Goal: Transaction & Acquisition: Purchase product/service

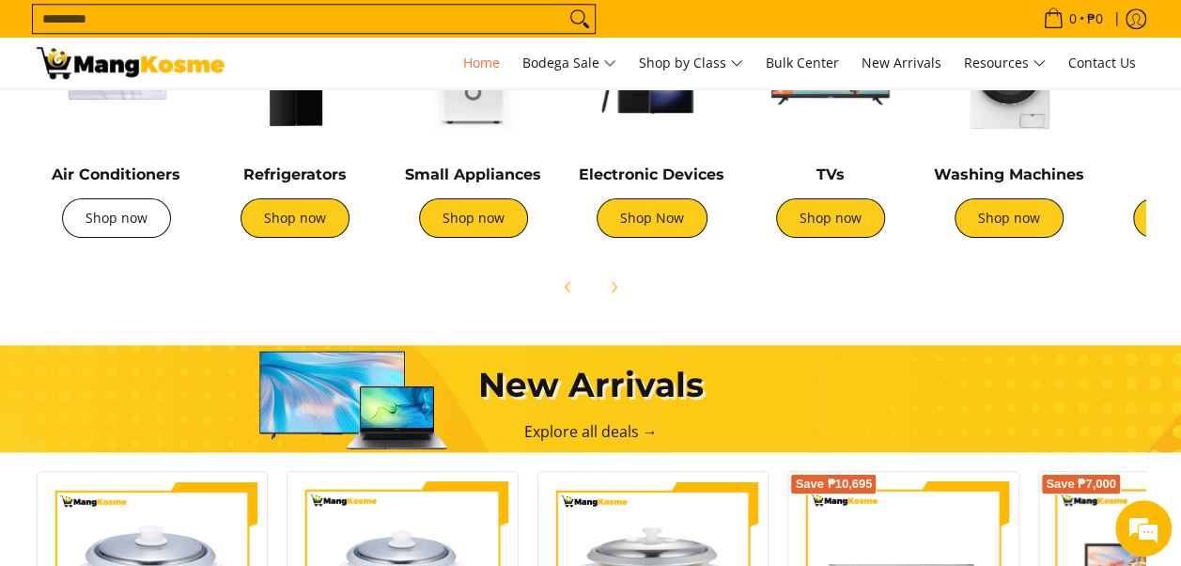
click at [81, 215] on link "Shop now" at bounding box center [116, 217] width 109 height 39
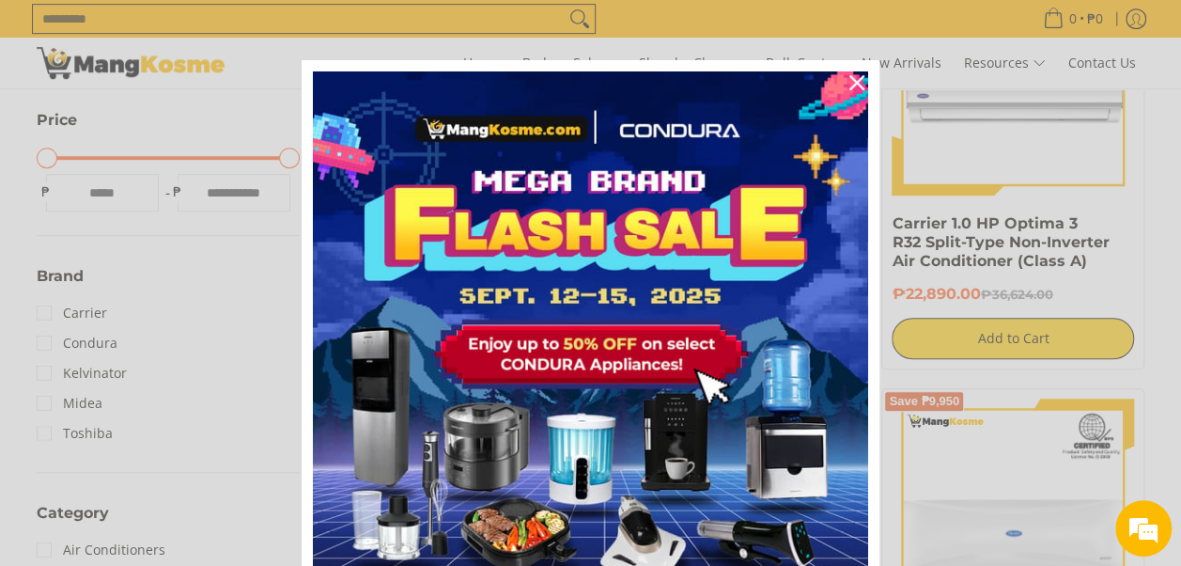
scroll to position [38, 0]
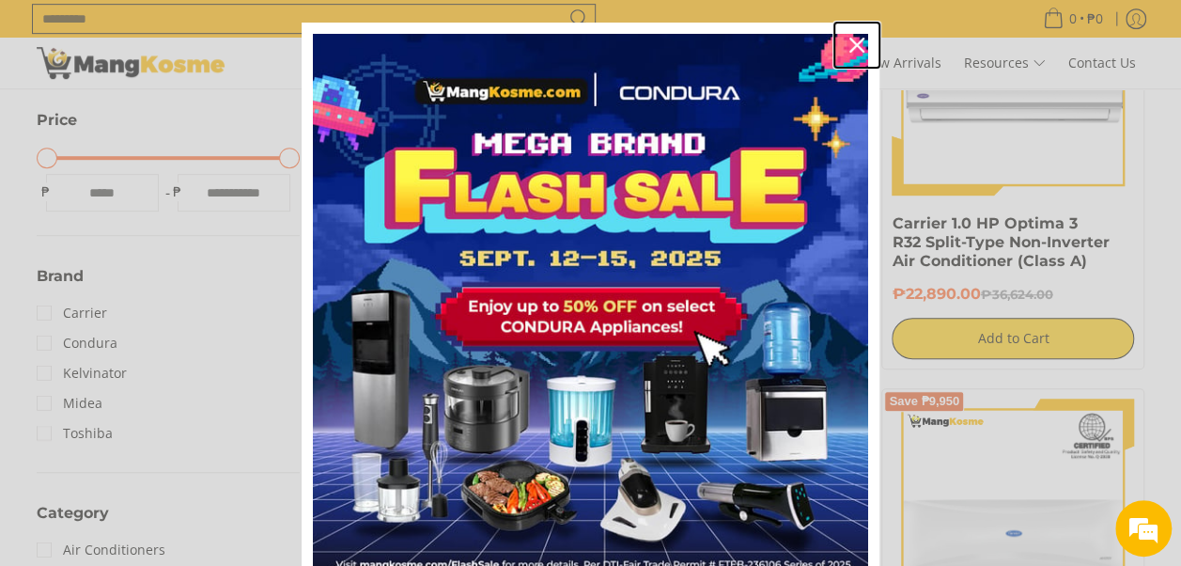
click at [850, 42] on icon "close icon" at bounding box center [857, 45] width 15 height 15
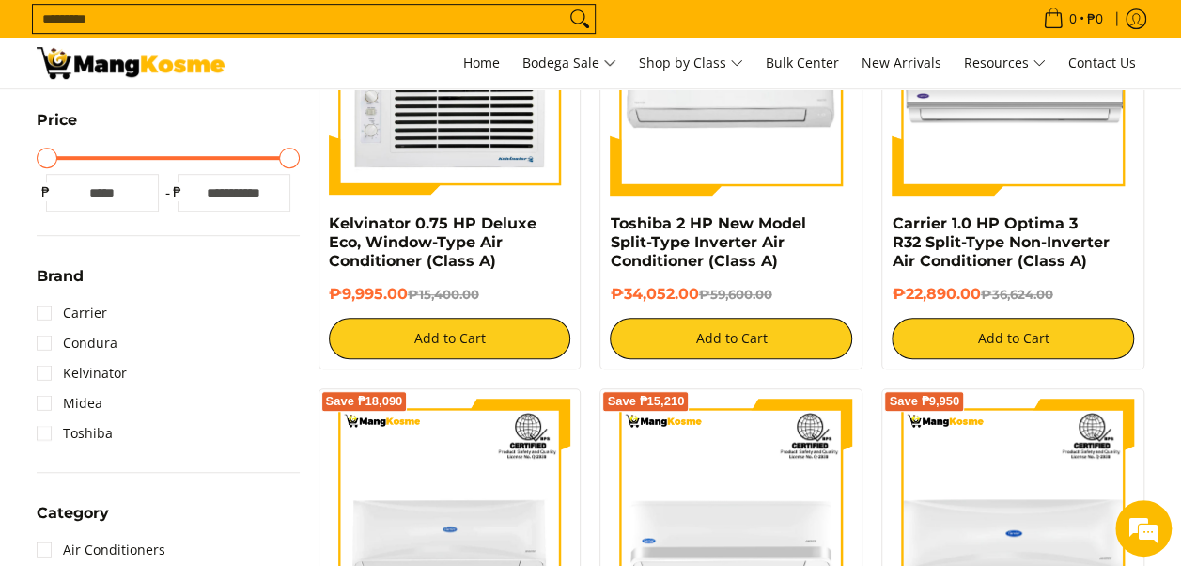
click at [220, 412] on li "Midea" at bounding box center [168, 403] width 263 height 30
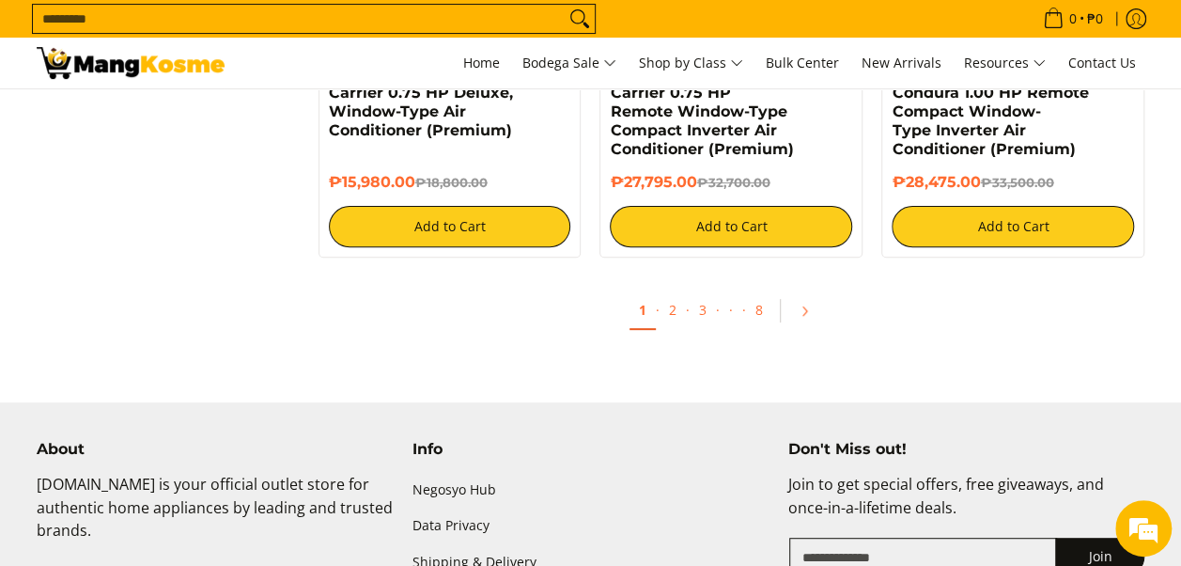
scroll to position [3759, 0]
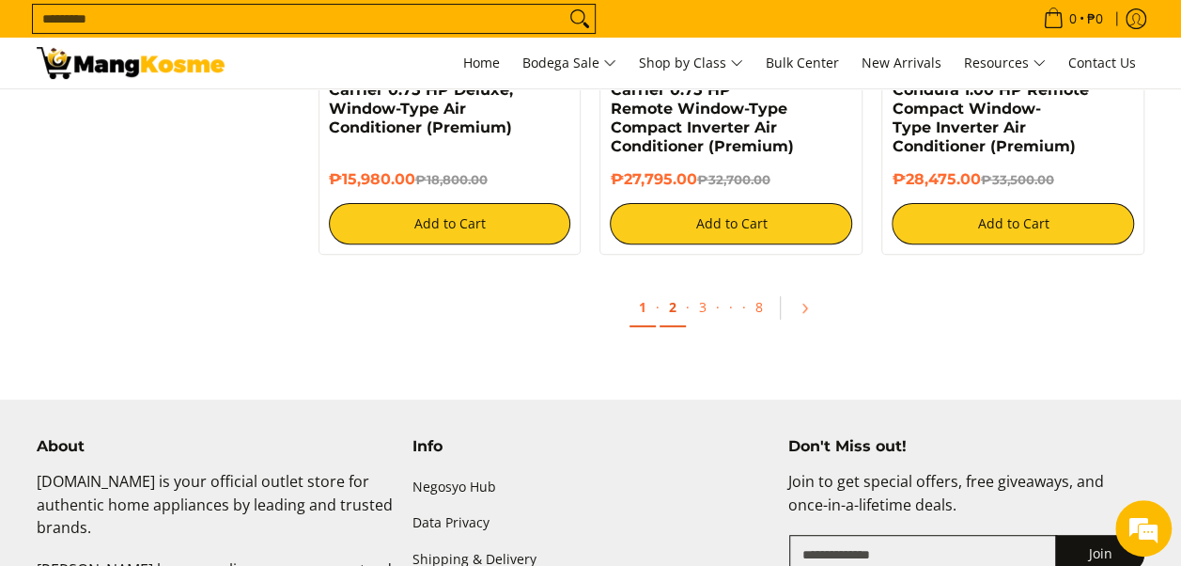
click at [679, 312] on link "2" at bounding box center [673, 307] width 26 height 39
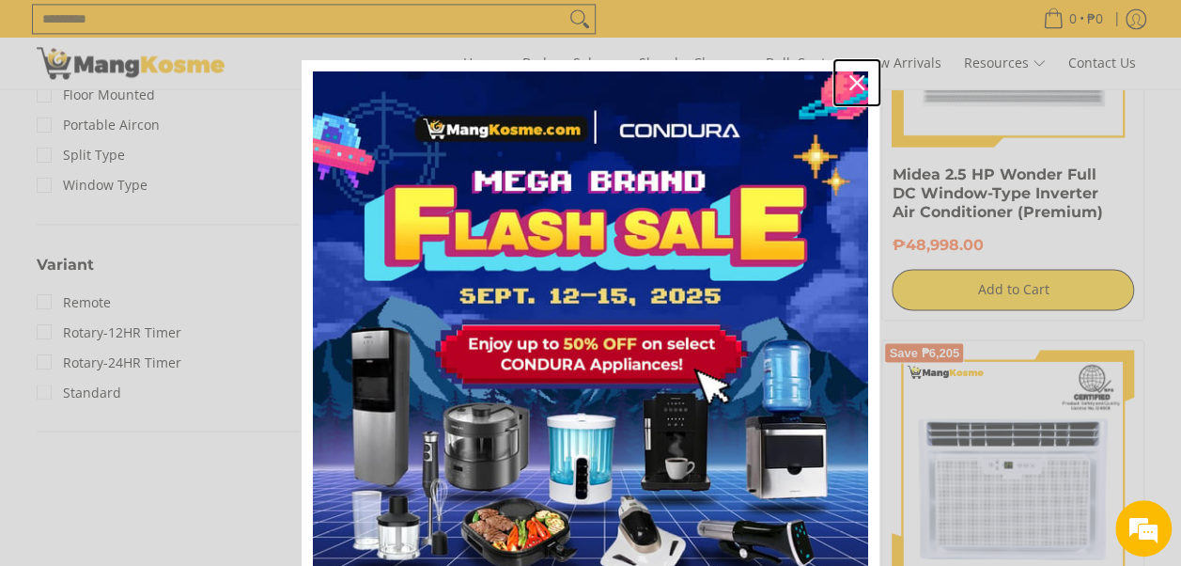
click at [850, 79] on icon "close icon" at bounding box center [857, 82] width 15 height 15
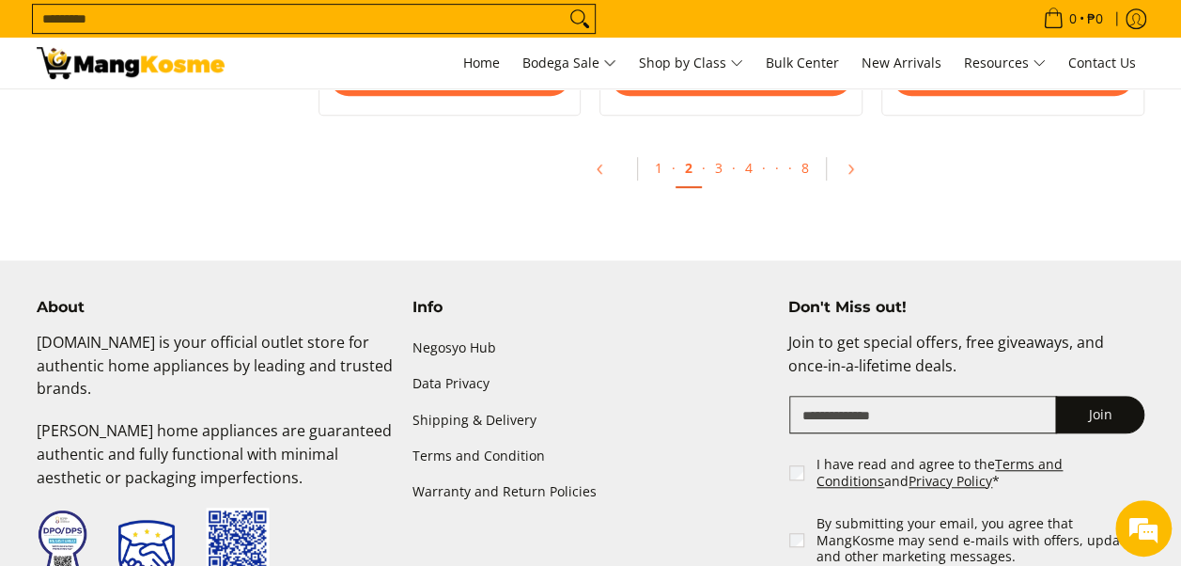
scroll to position [3834, 0]
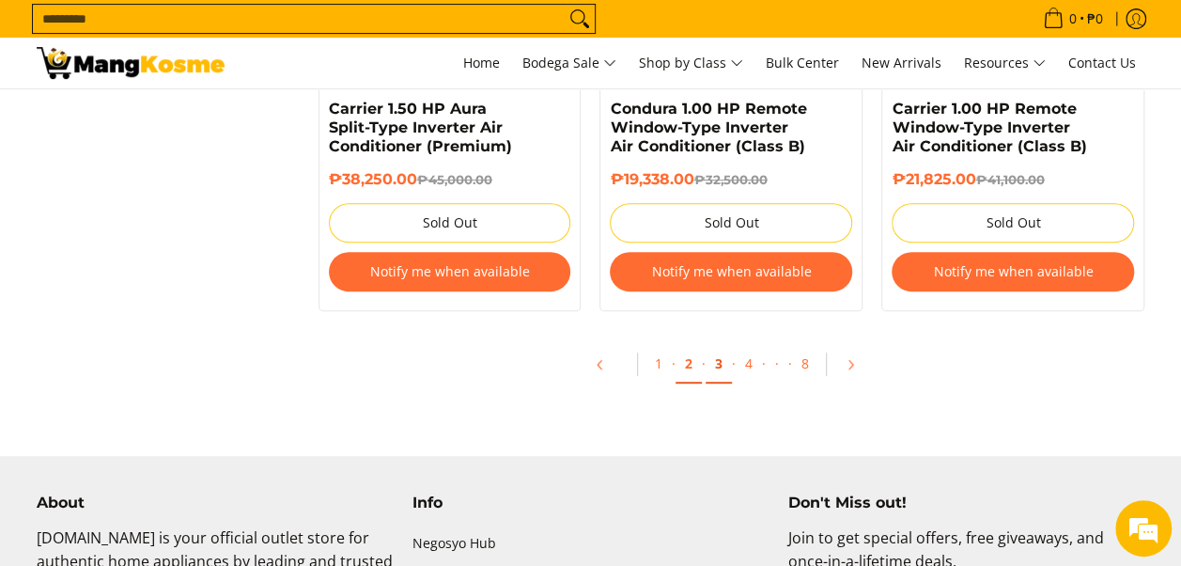
click at [722, 368] on link "3" at bounding box center [719, 364] width 26 height 39
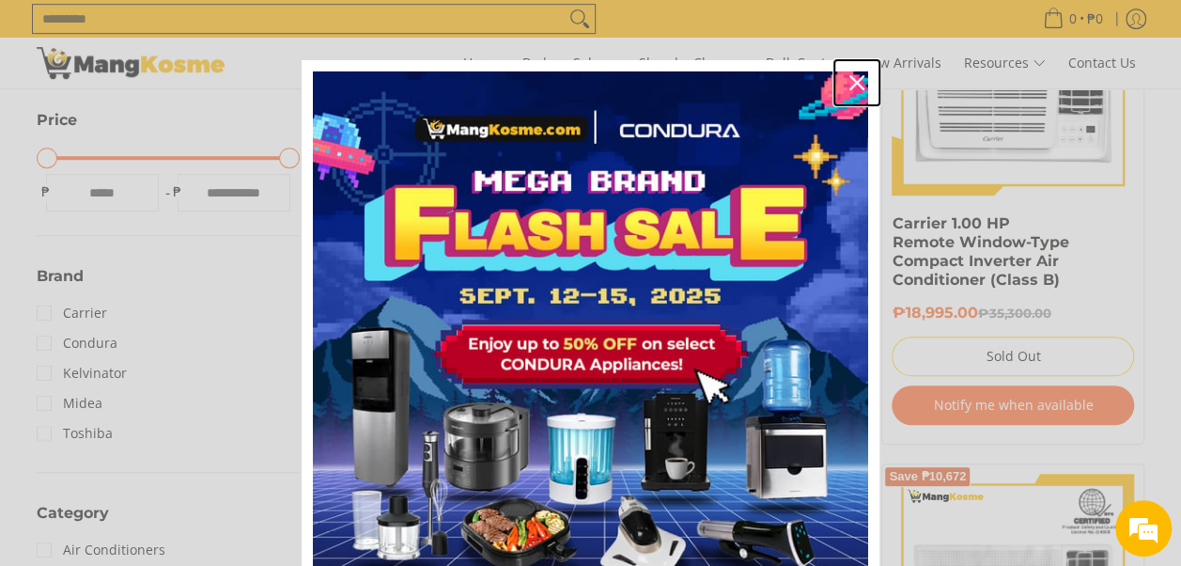
click at [850, 83] on icon "close icon" at bounding box center [857, 82] width 15 height 15
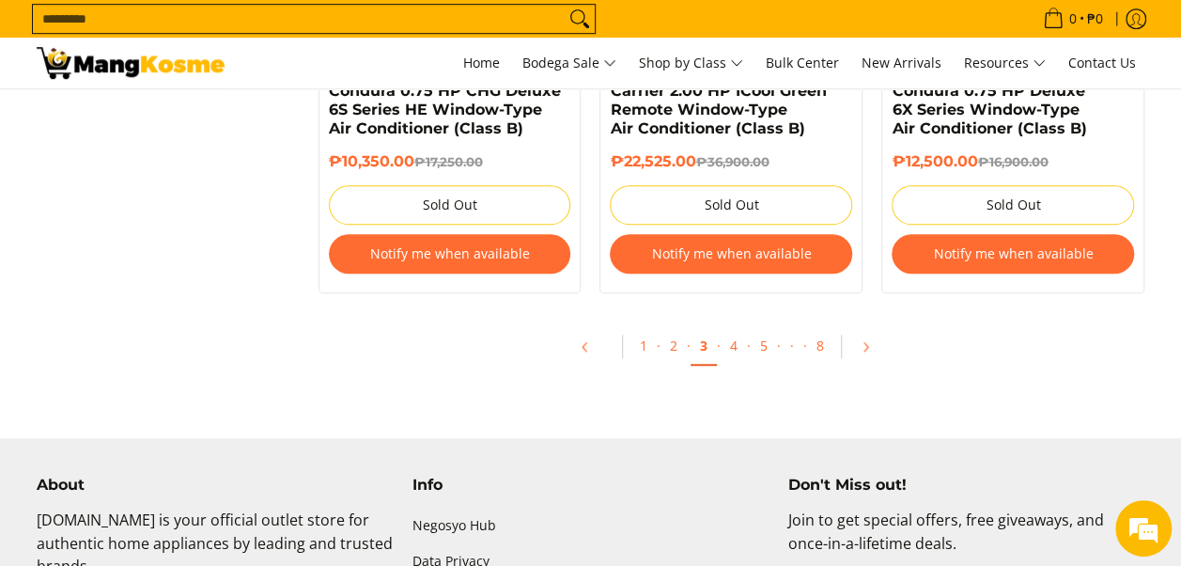
scroll to position [4133, 0]
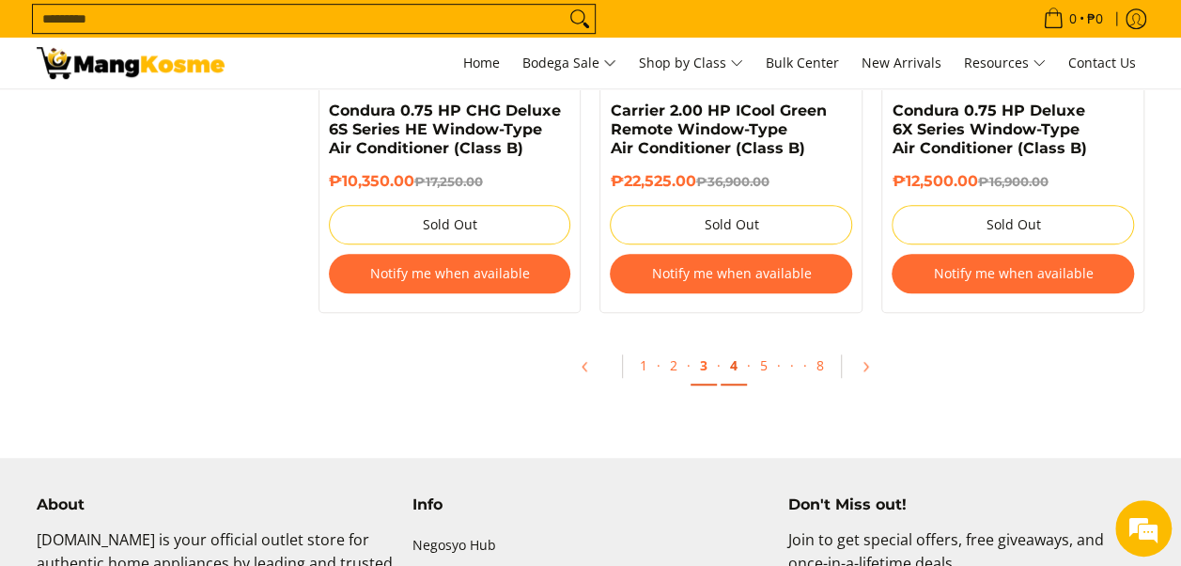
click at [733, 365] on link "4" at bounding box center [734, 366] width 26 height 39
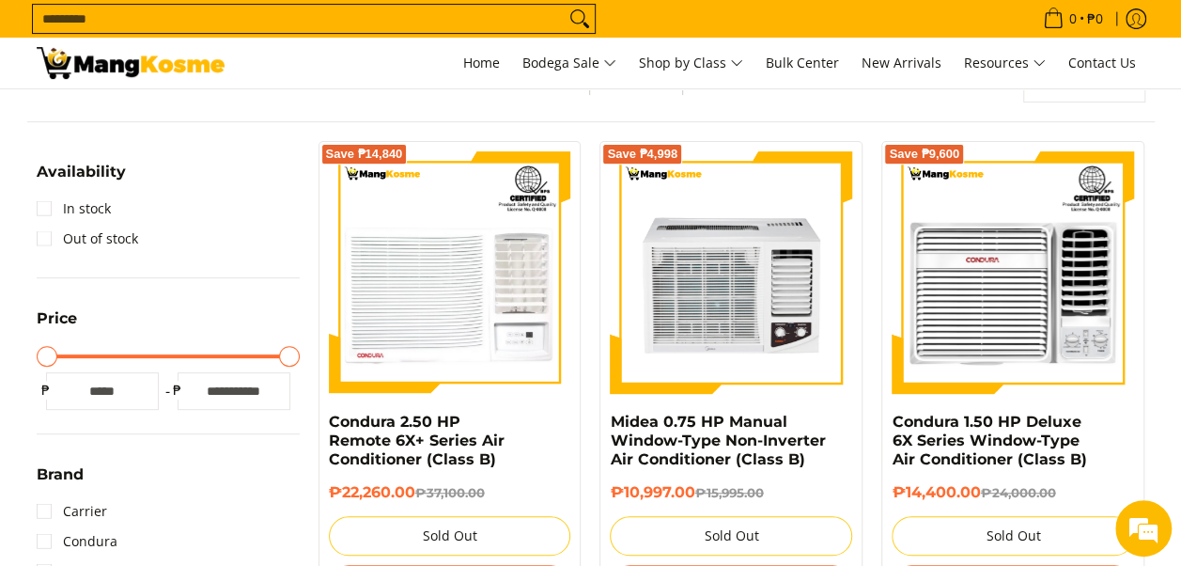
scroll to position [338, 0]
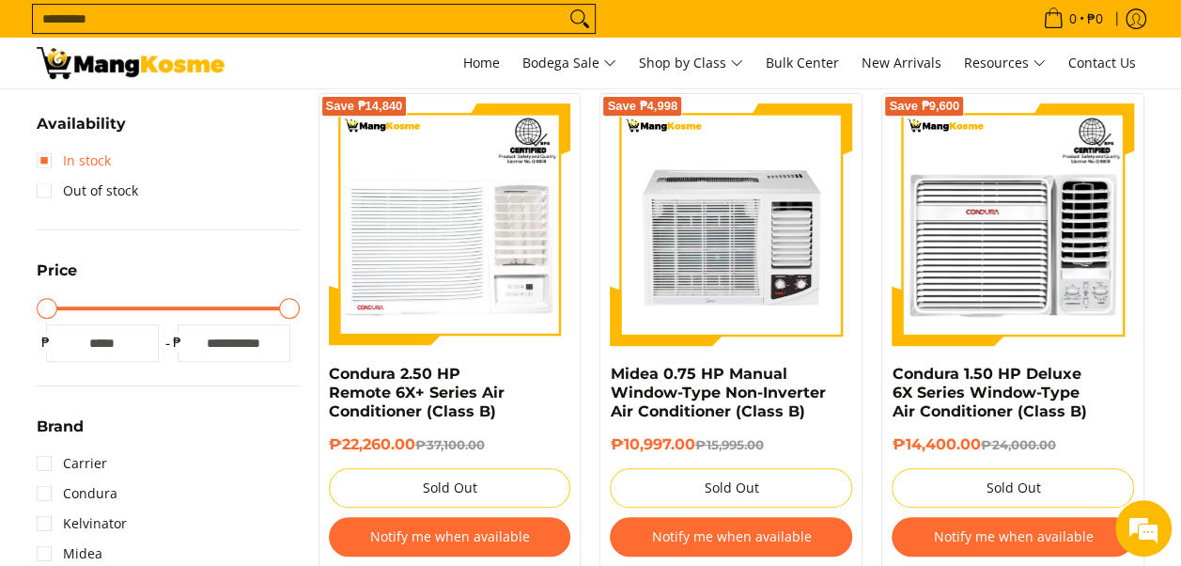
click at [53, 159] on link "In stock" at bounding box center [74, 161] width 74 height 30
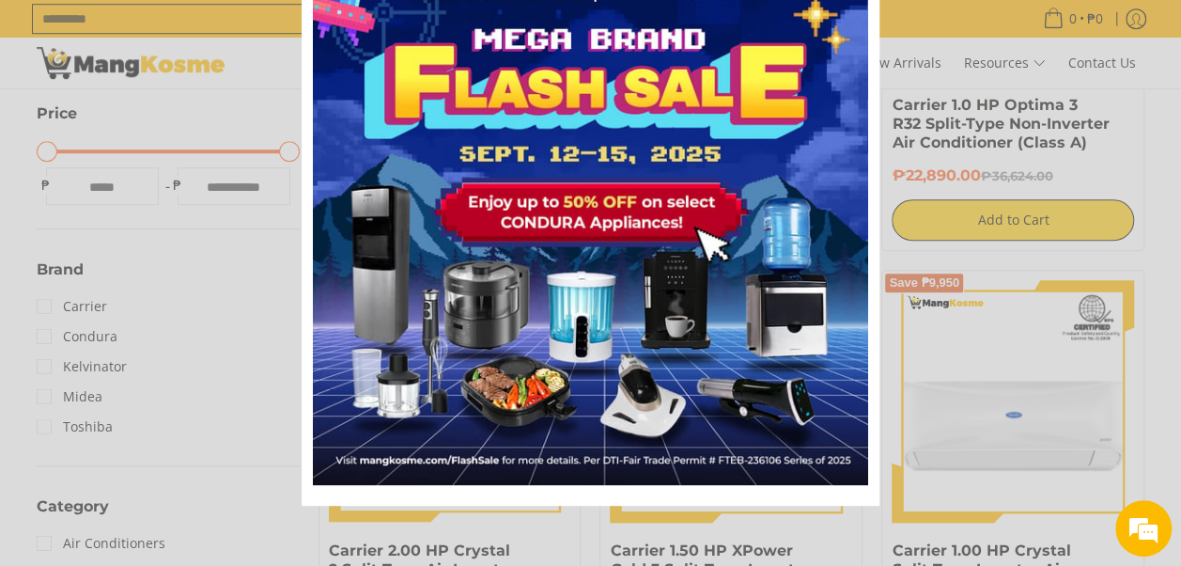
scroll to position [790, 0]
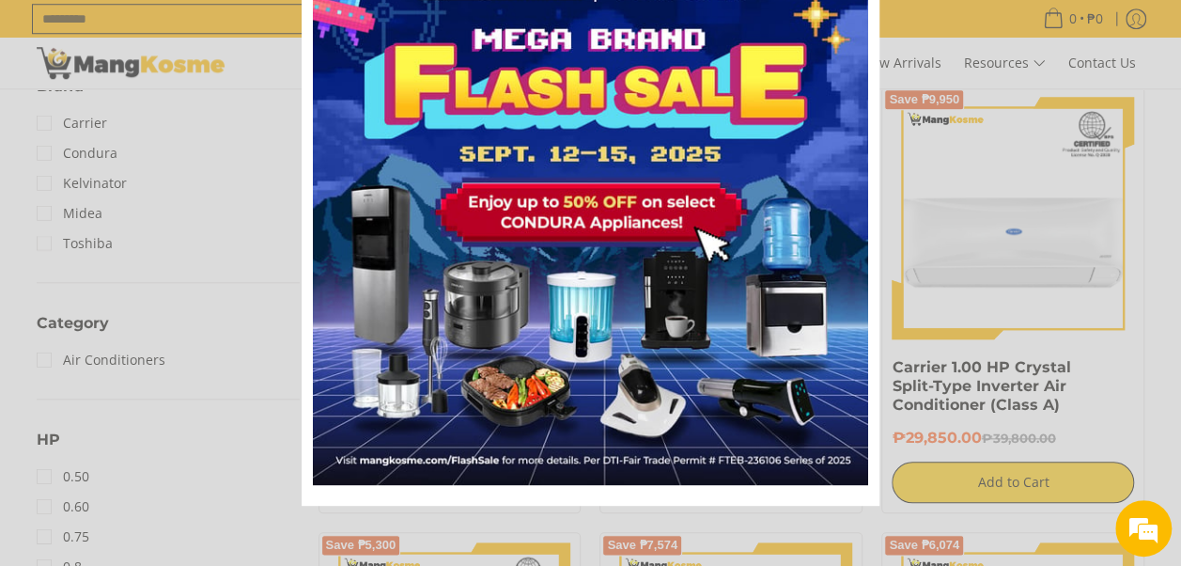
click at [39, 364] on div "Marketing offer form" at bounding box center [590, 283] width 1181 height 566
click at [194, 321] on div "Marketing offer form" at bounding box center [590, 283] width 1181 height 566
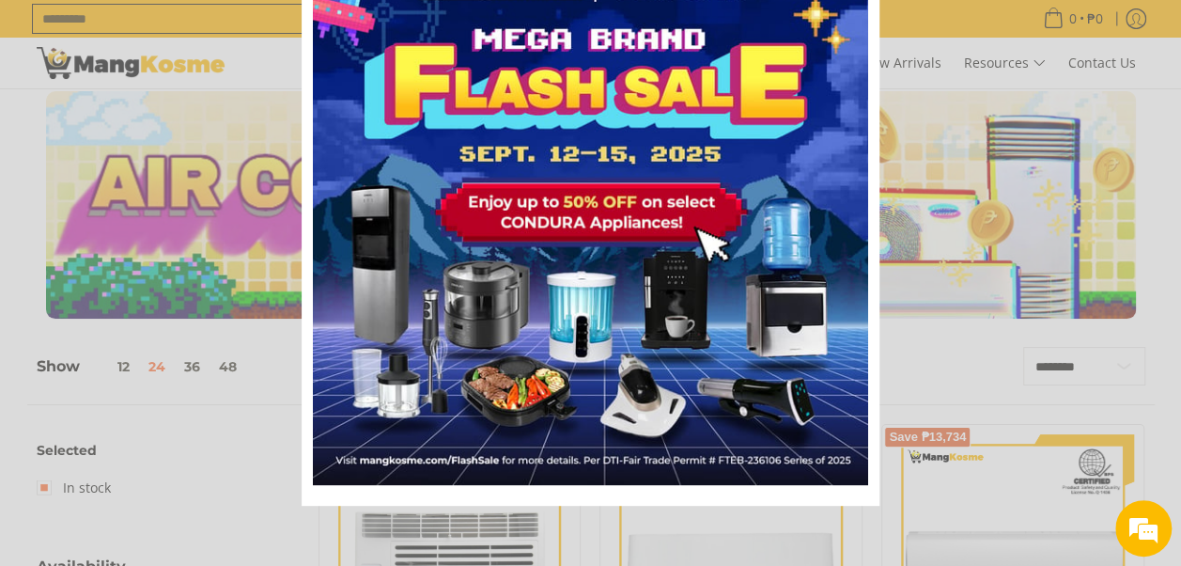
scroll to position [0, 0]
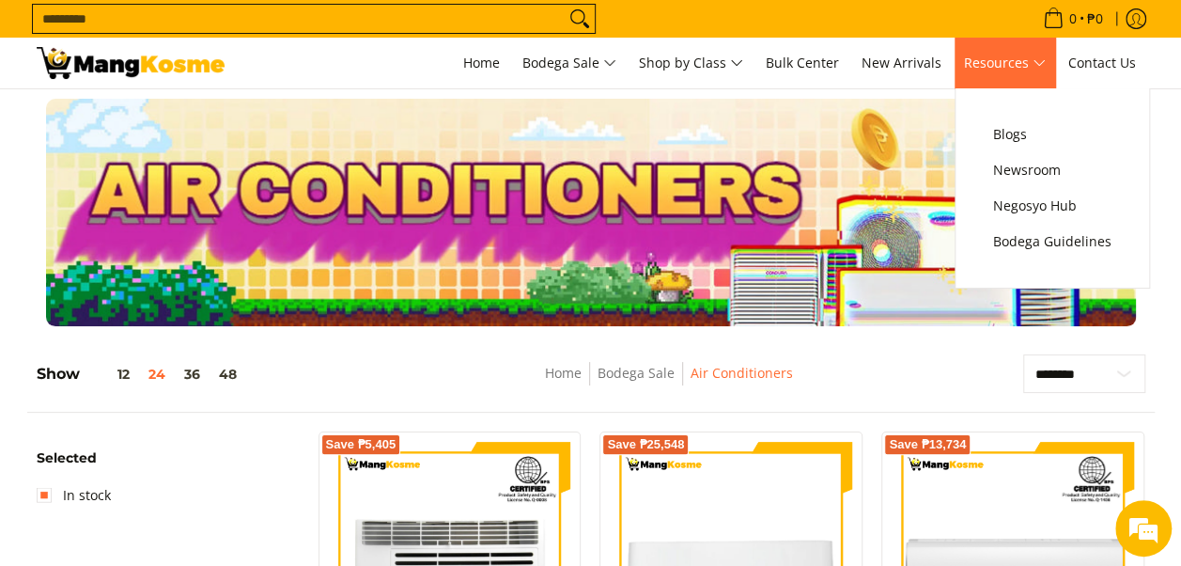
click at [1020, 60] on span "Resources" at bounding box center [1005, 63] width 82 height 23
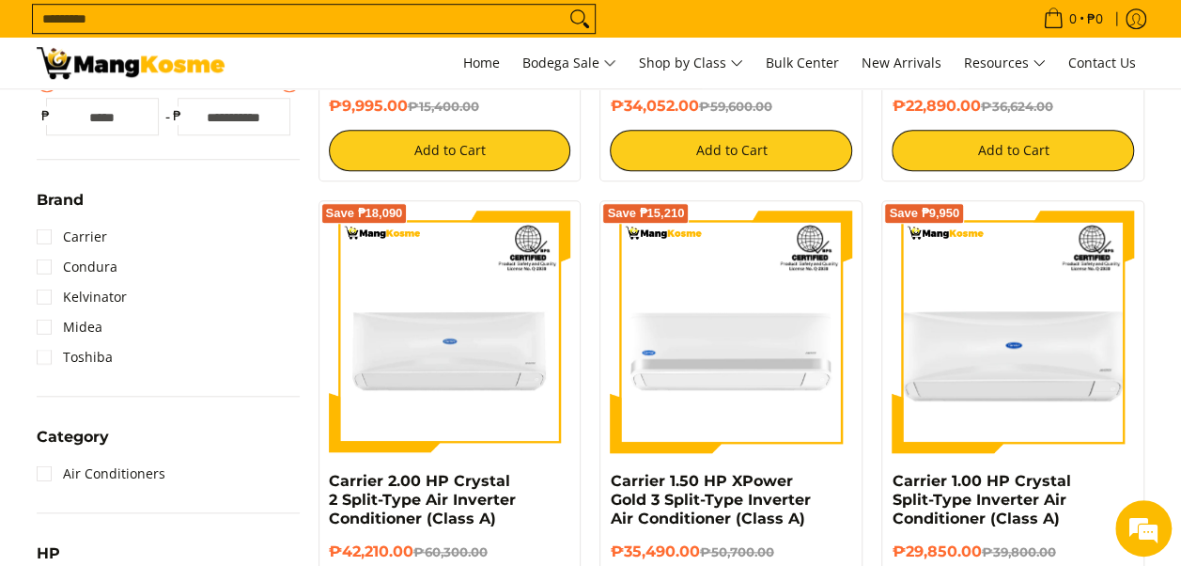
scroll to position [714, 0]
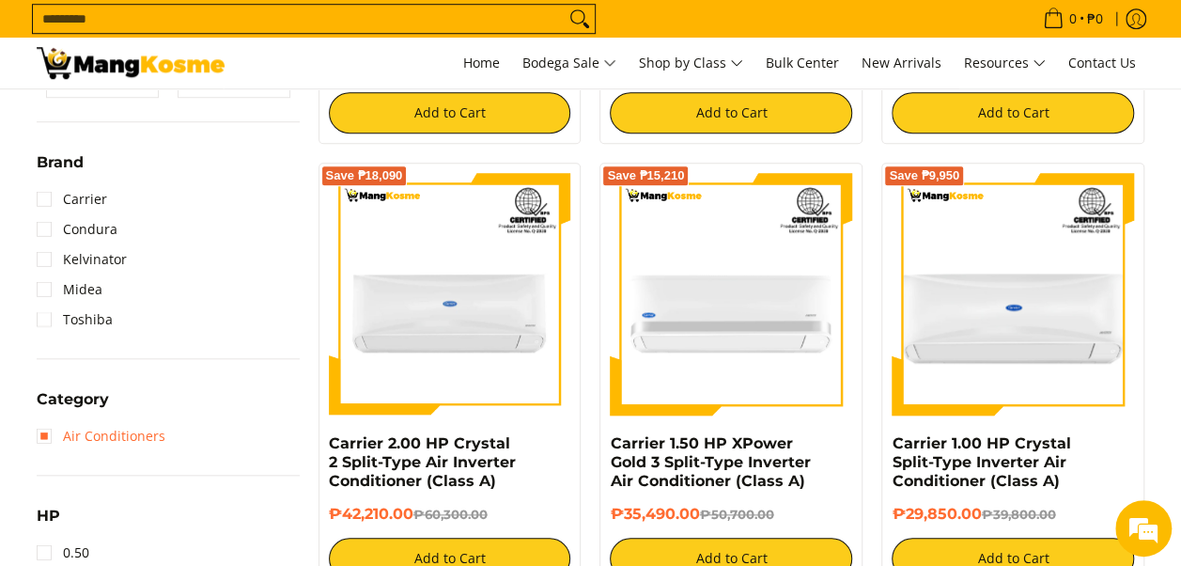
click at [124, 438] on link "Air Conditioners" at bounding box center [101, 436] width 129 height 30
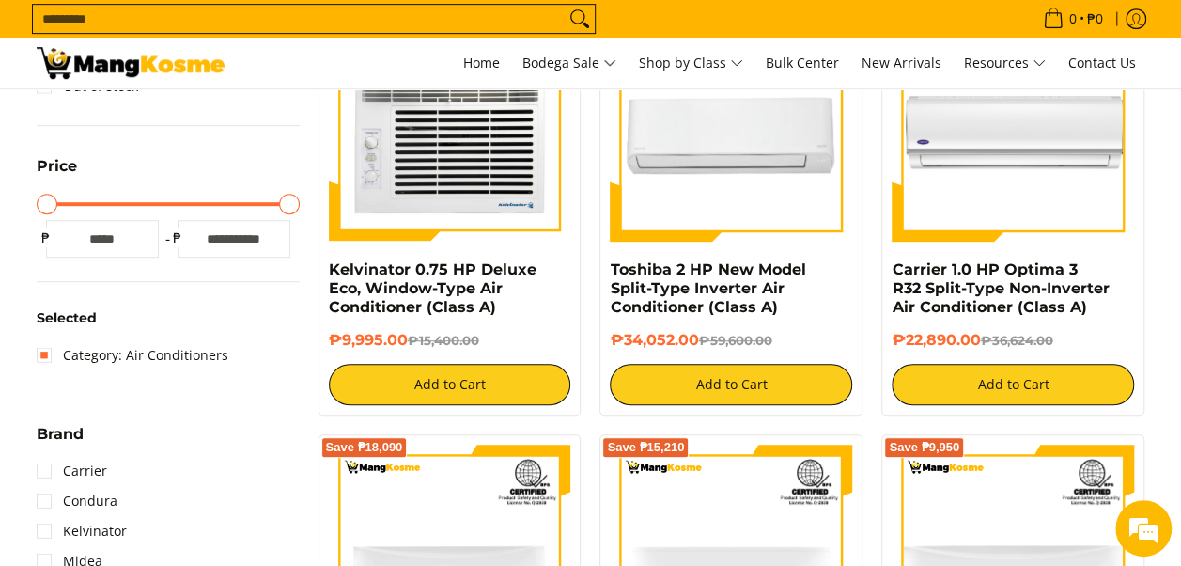
scroll to position [264, 0]
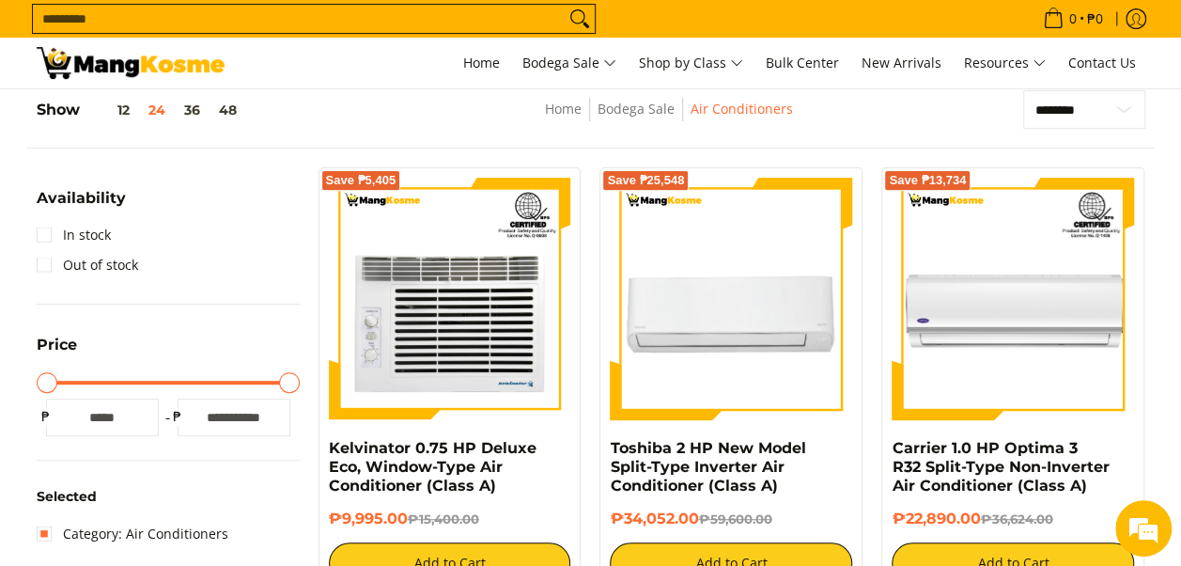
click at [909, 124] on nav "Home Bodega Sale Air Conditioners" at bounding box center [669, 119] width 513 height 42
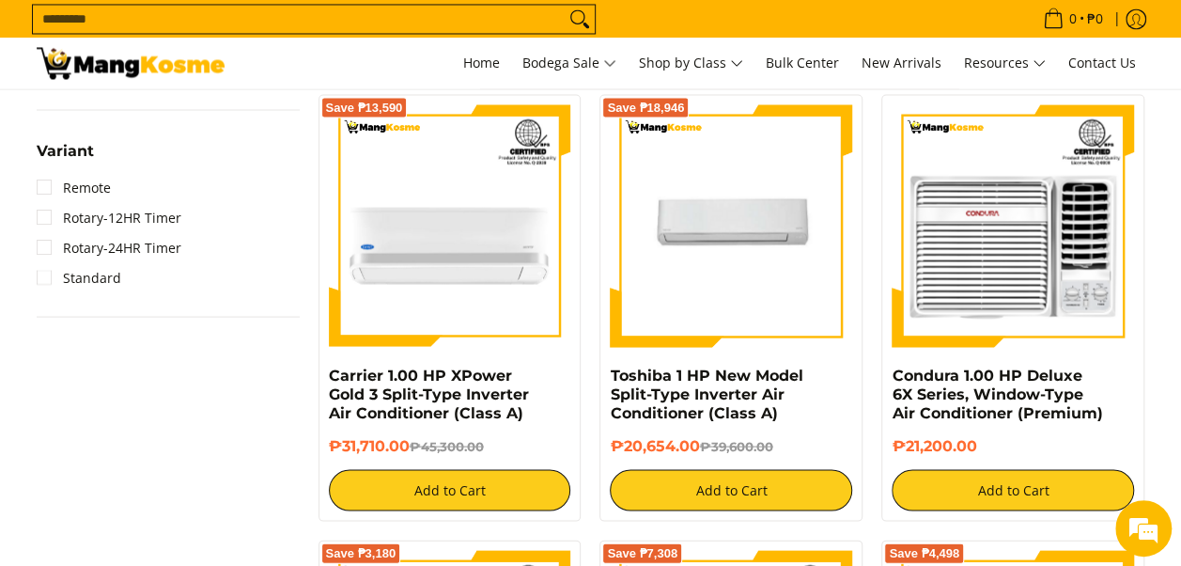
scroll to position [1805, 0]
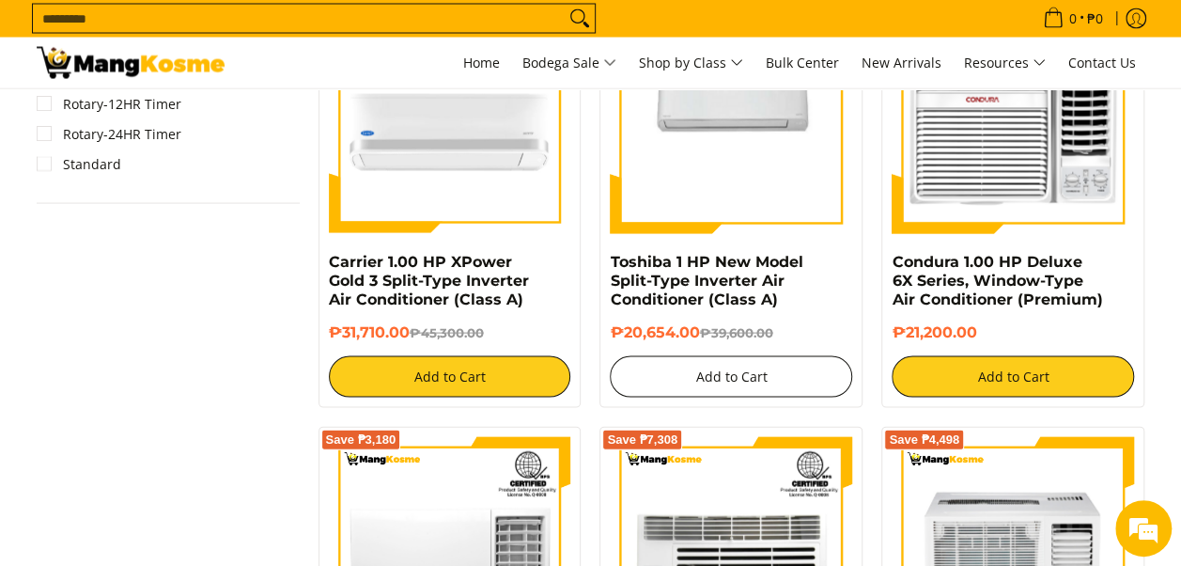
click at [724, 378] on button "Add to Cart" at bounding box center [731, 376] width 242 height 41
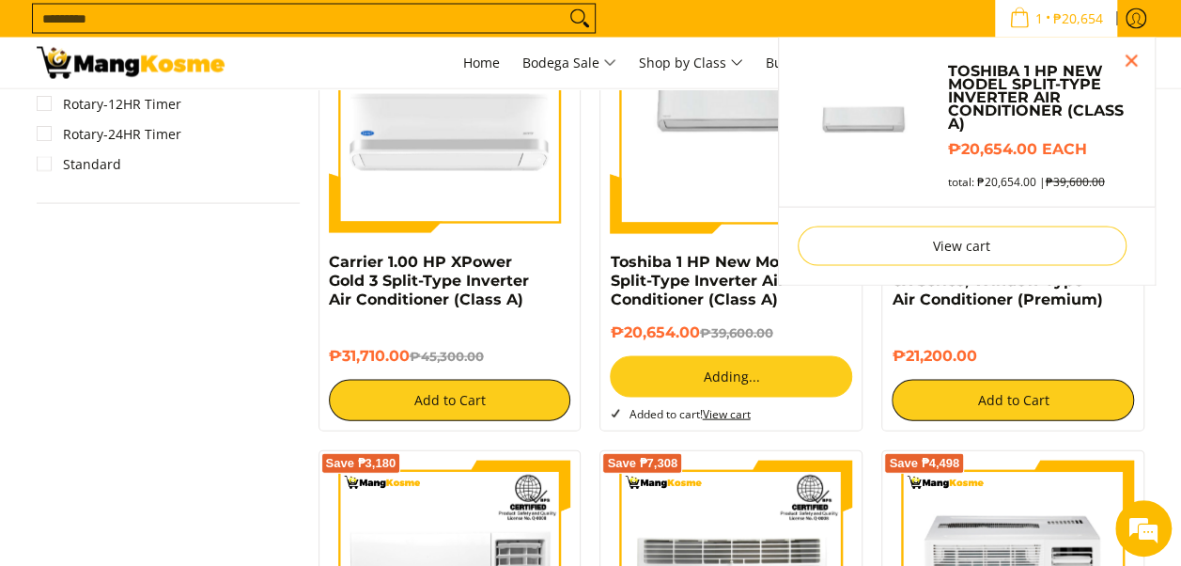
scroll to position [1754, 0]
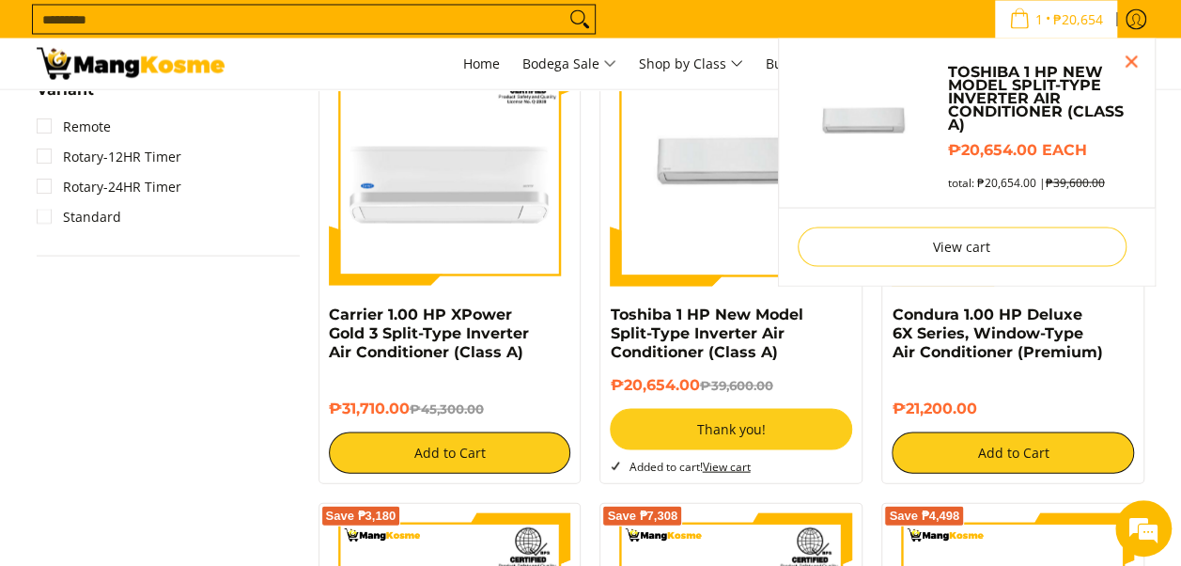
click at [733, 472] on link "View cart" at bounding box center [726, 466] width 48 height 16
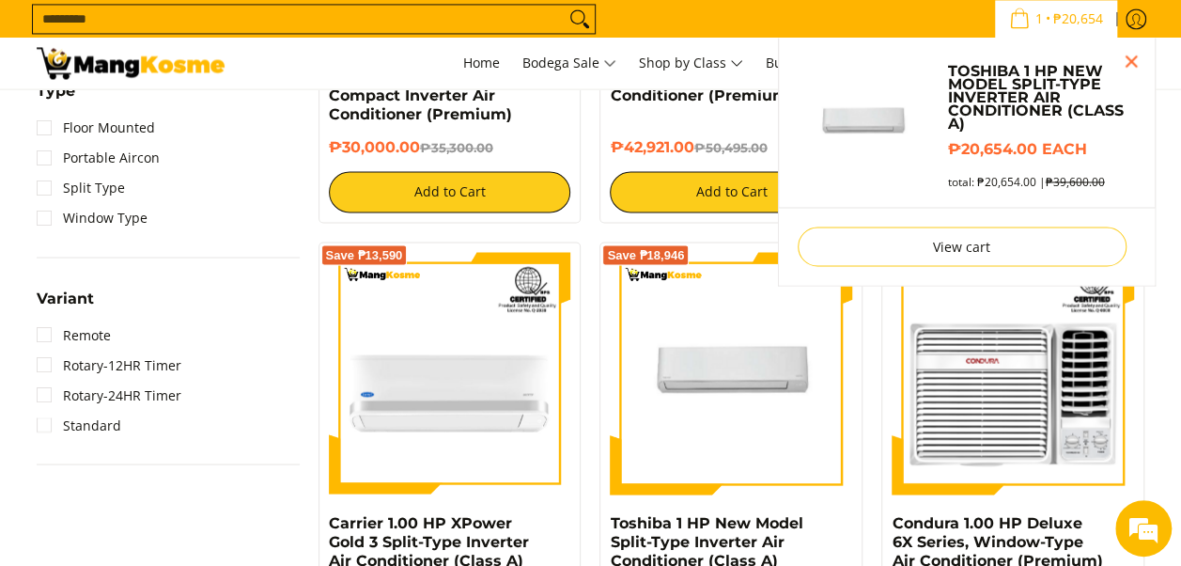
scroll to position [1488, 0]
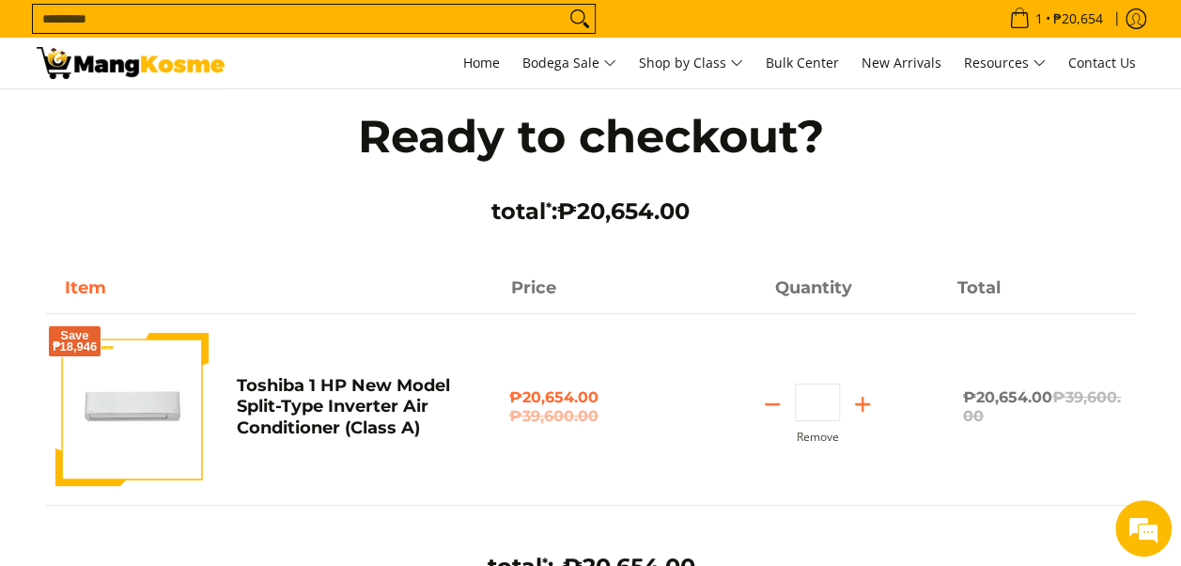
click at [675, 473] on div "Save ₱18,946 Toshiba 1 HP New Model Split-Type Inverter Air Conditioner (Class …" at bounding box center [591, 391] width 1090 height 228
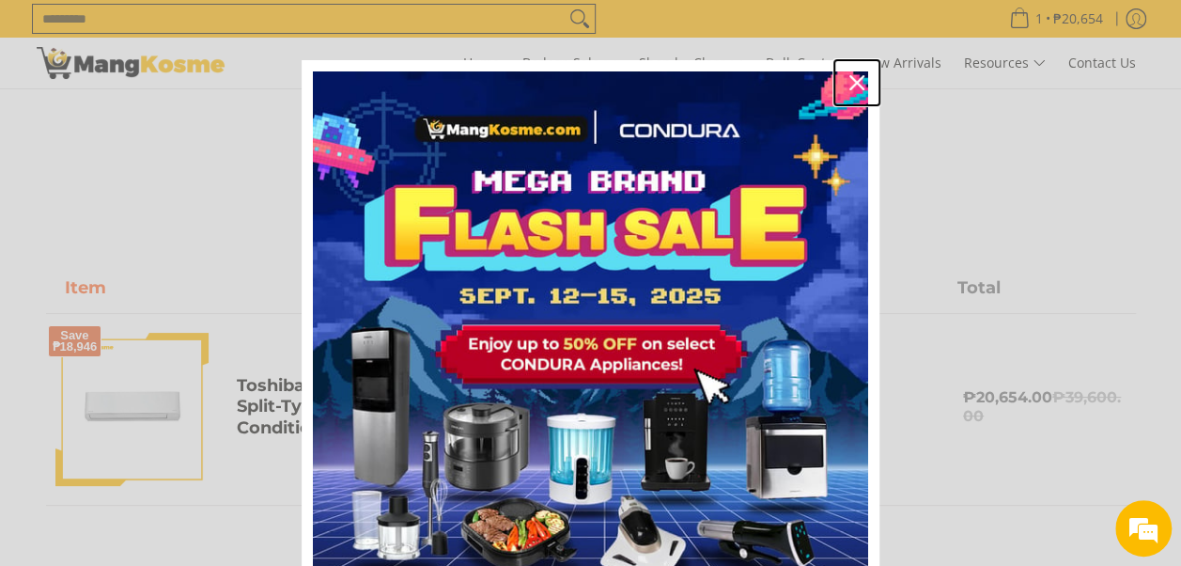
click at [855, 79] on icon "close icon" at bounding box center [857, 82] width 15 height 15
